Goal: Task Accomplishment & Management: Manage account settings

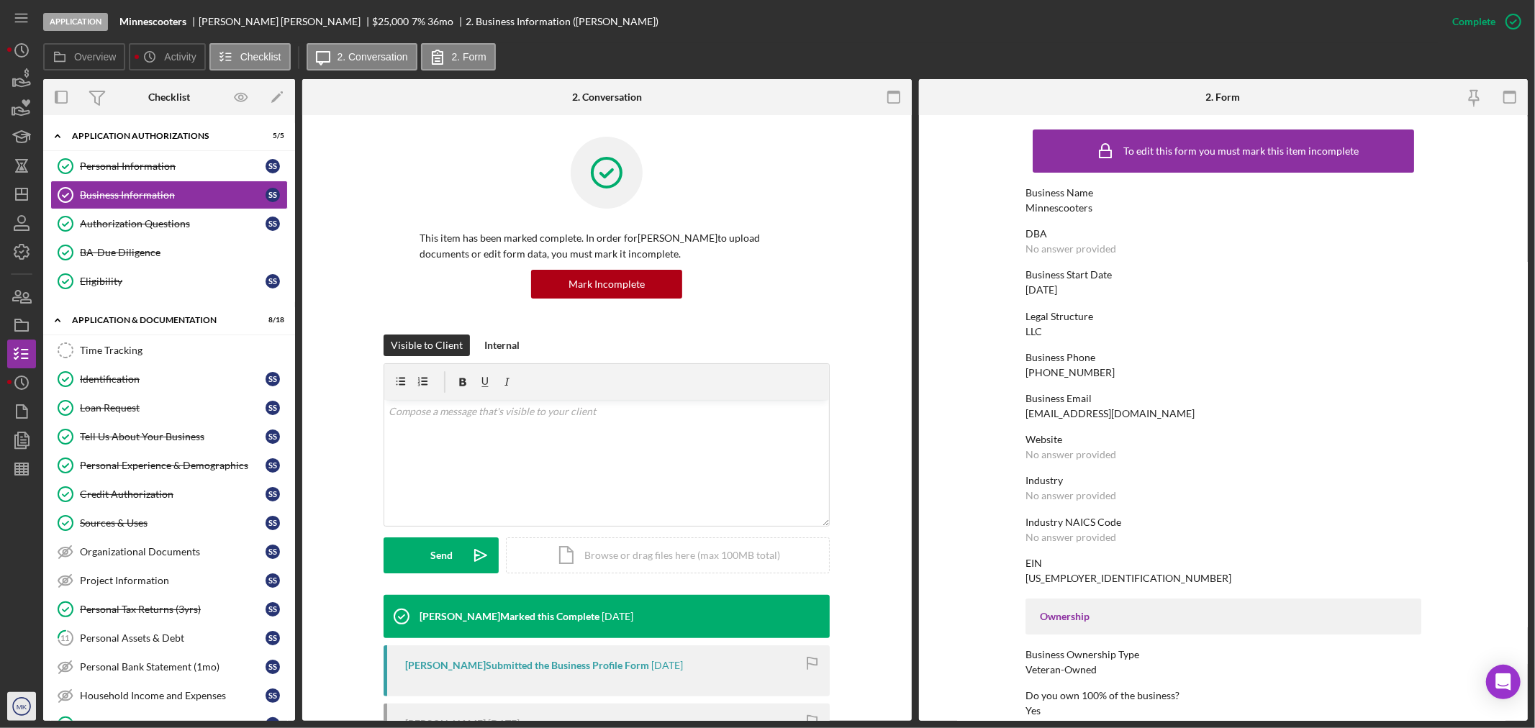
click at [17, 704] on text "MK" at bounding box center [22, 707] width 11 height 8
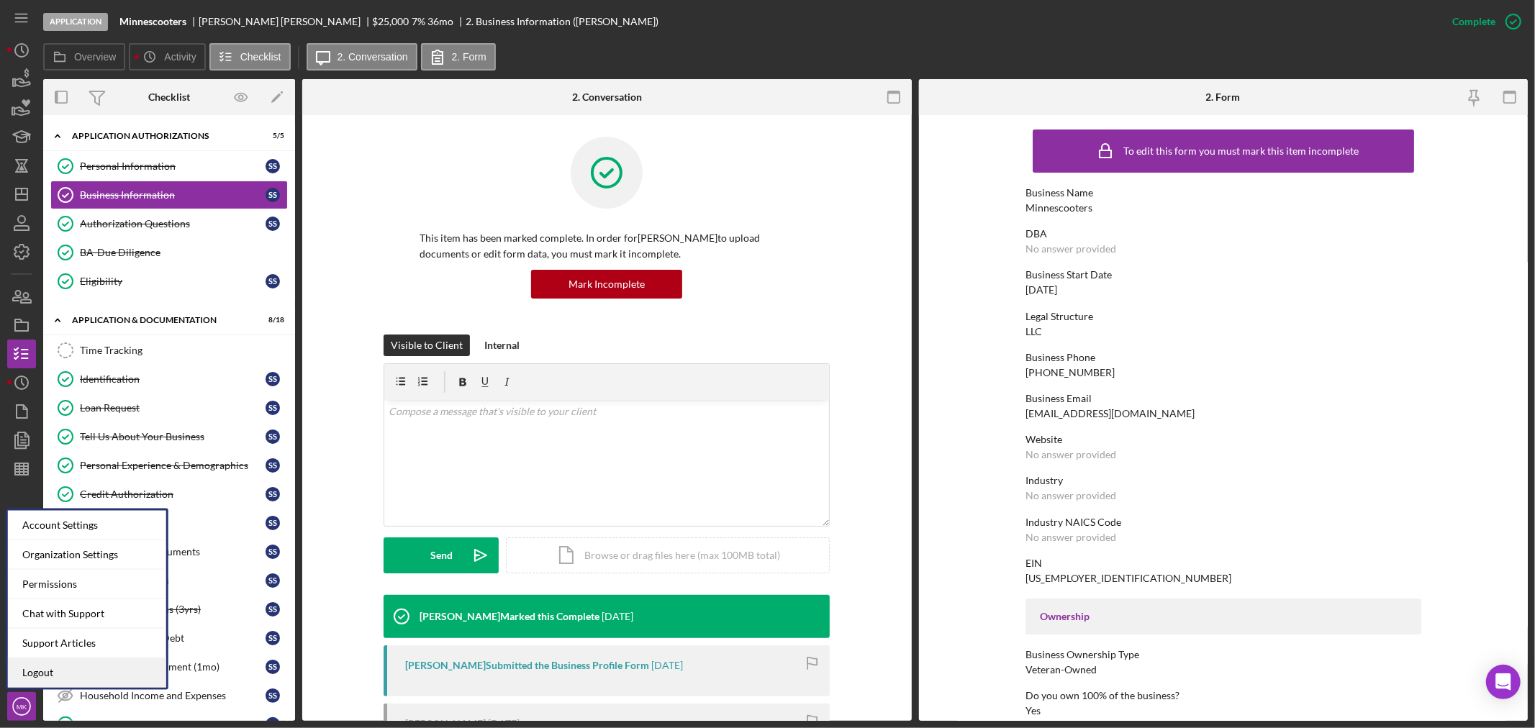
click at [65, 670] on link "Logout" at bounding box center [87, 672] width 158 height 29
